Goal: Transaction & Acquisition: Purchase product/service

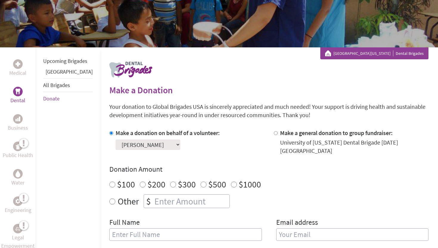
scroll to position [63, 0]
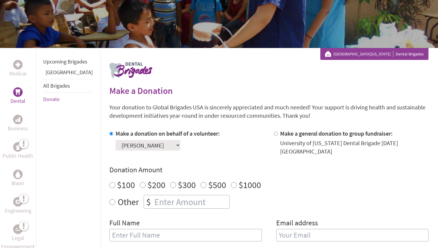
click at [54, 76] on link "[GEOGRAPHIC_DATA]" at bounding box center [69, 72] width 47 height 7
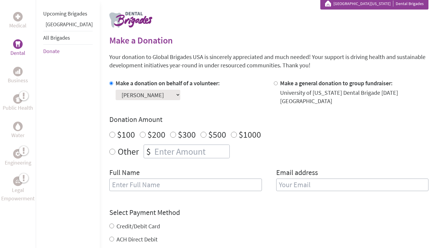
scroll to position [114, 0]
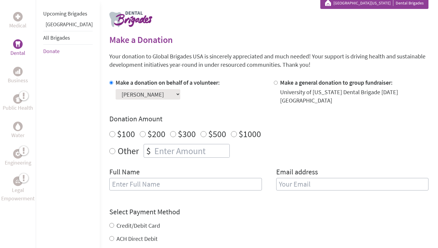
radio input "true"
click at [153, 148] on input "number" at bounding box center [191, 150] width 76 height 13
type input "1250"
click at [131, 179] on input "text" at bounding box center [185, 184] width 153 height 13
type input "[PERSON_NAME]"
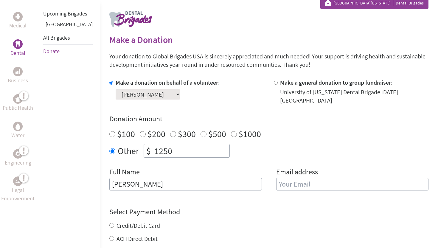
type input "asathani24@gmail.com"
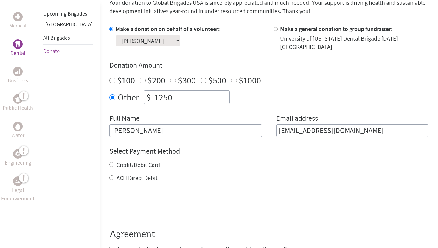
scroll to position [182, 0]
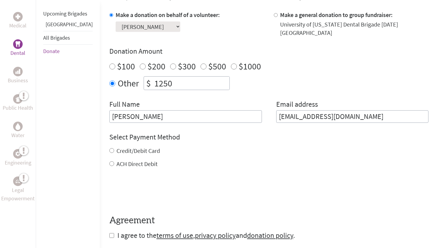
click at [135, 147] on label "Credit/Debit Card" at bounding box center [139, 150] width 44 height 7
click at [114, 148] on input "Credit/Debit Card" at bounding box center [111, 150] width 5 height 5
radio input "true"
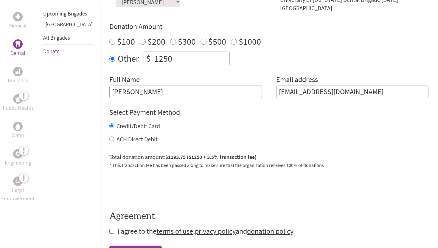
scroll to position [254, 0]
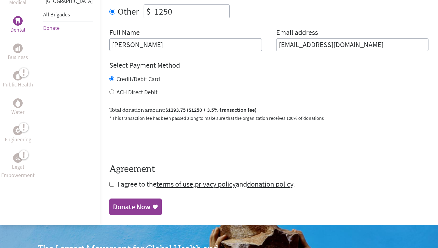
click at [117, 181] on span "I agree to the terms of use , privacy policy and donation policy ." at bounding box center [206, 183] width 178 height 9
click at [109, 182] on input "checkbox" at bounding box center [111, 184] width 5 height 5
checkbox input "true"
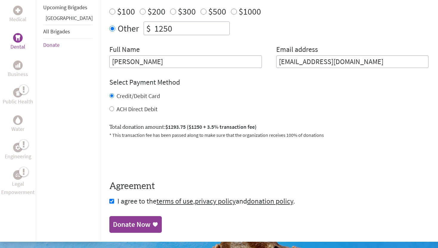
scroll to position [239, 0]
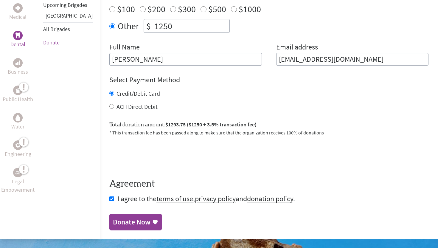
click at [127, 217] on div "Donate Now" at bounding box center [132, 222] width 38 height 10
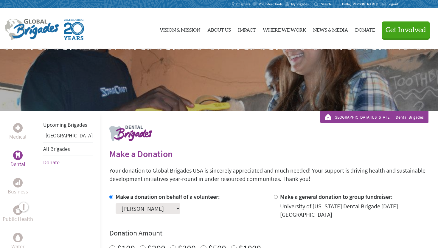
click at [52, 139] on link "[GEOGRAPHIC_DATA]" at bounding box center [69, 135] width 47 height 7
